Goal: Information Seeking & Learning: Learn about a topic

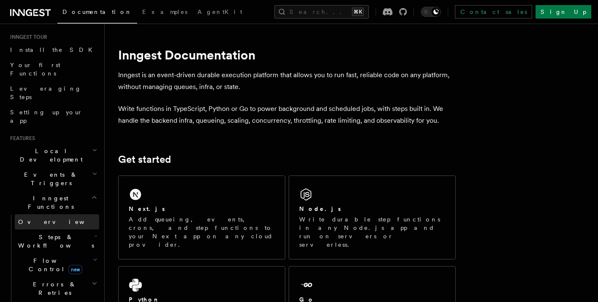
scroll to position [85, 0]
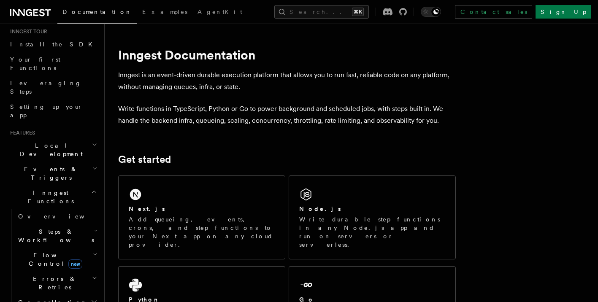
click at [281, 123] on p "Write functions in TypeScript, Python or Go to power background and scheduled j…" at bounding box center [287, 115] width 338 height 24
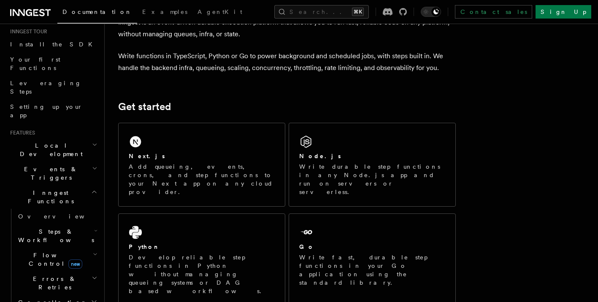
scroll to position [58, 0]
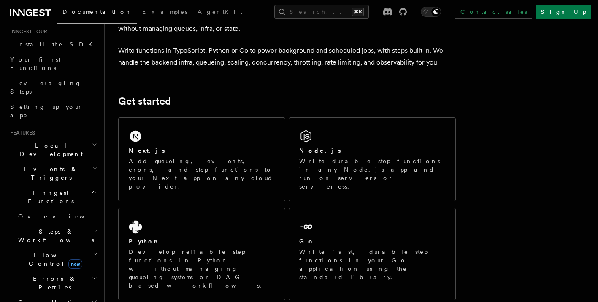
click at [46, 251] on span "Flow Control new" at bounding box center [54, 259] width 78 height 17
click at [46, 292] on span "[PERSON_NAME]" at bounding box center [88, 295] width 124 height 7
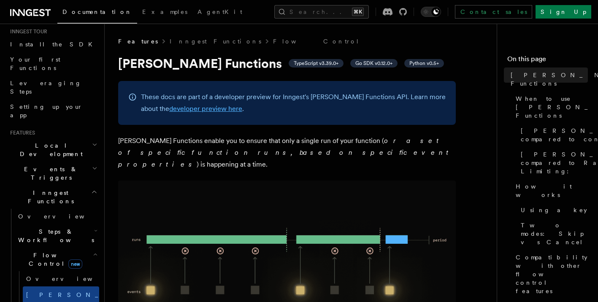
click at [197, 107] on link "developer preview here" at bounding box center [205, 109] width 73 height 8
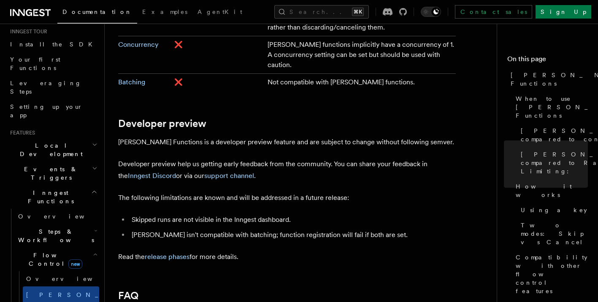
scroll to position [1620, 0]
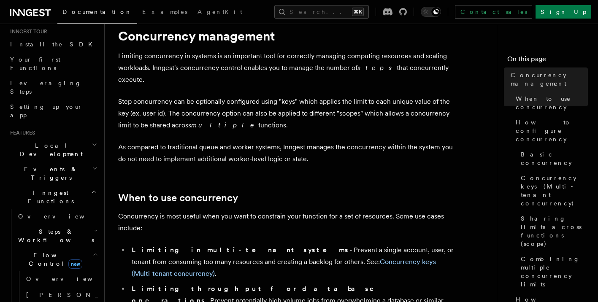
scroll to position [33, 0]
